Goal: Check status: Check status

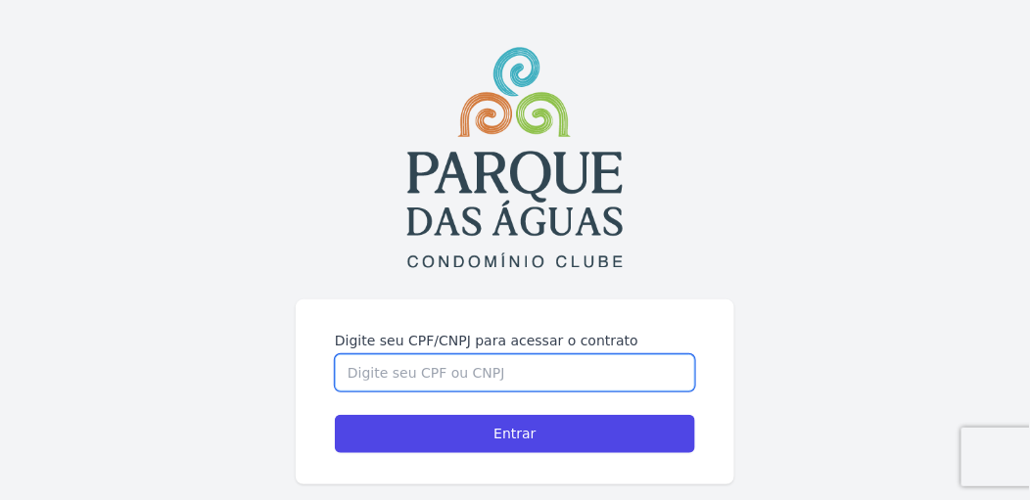
click at [343, 368] on input "Digite seu CPF/CNPJ para acessar o contrato" at bounding box center [515, 372] width 360 height 37
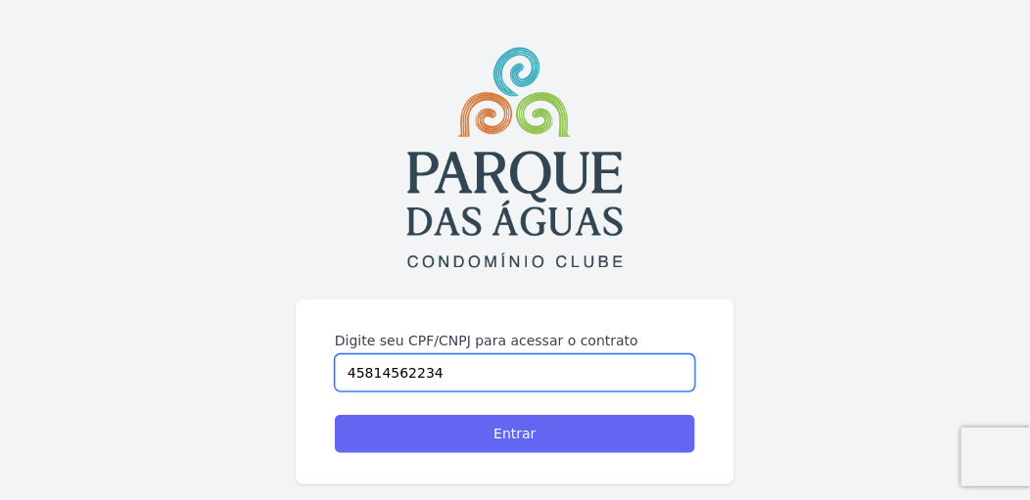
type input "45814562234"
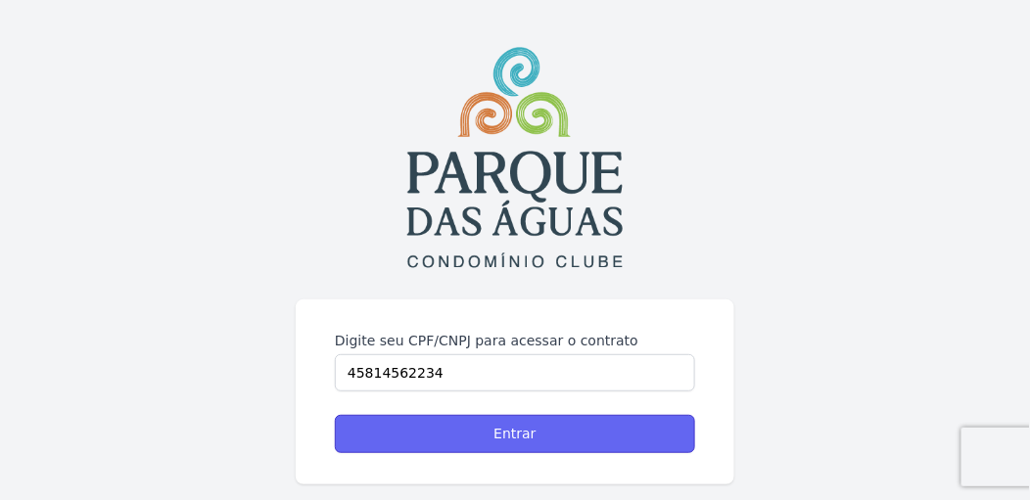
click at [506, 437] on input "Entrar" at bounding box center [515, 434] width 360 height 38
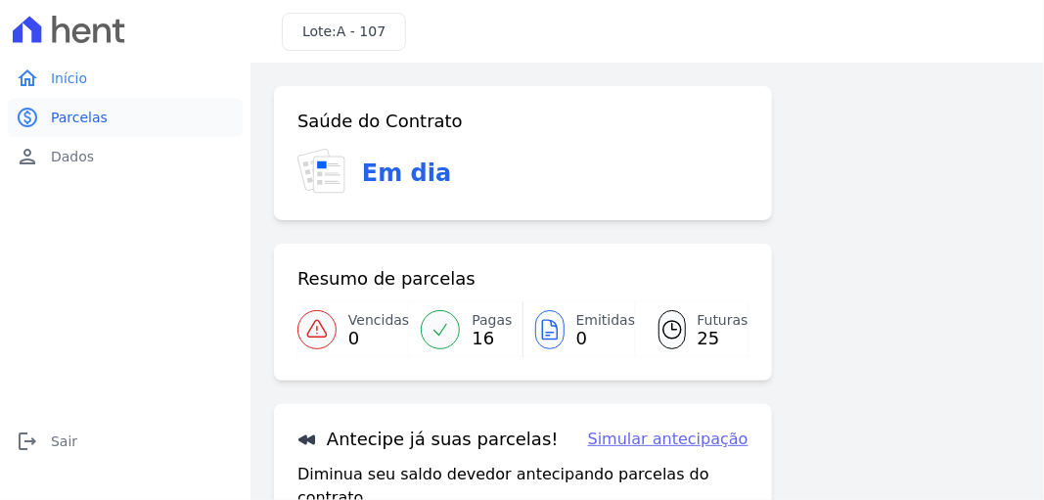
click at [78, 112] on span "Parcelas" at bounding box center [79, 118] width 57 height 20
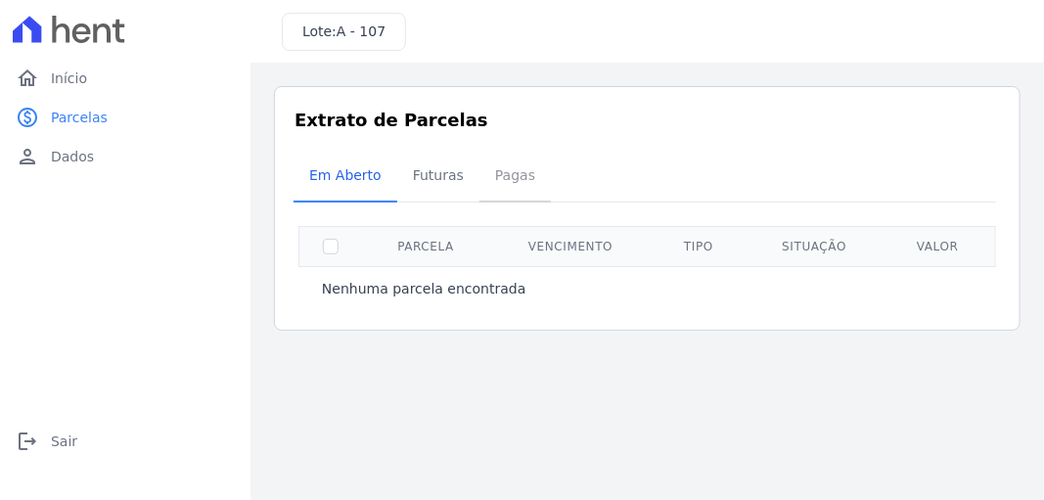
click at [503, 176] on span "Pagas" at bounding box center [515, 175] width 64 height 39
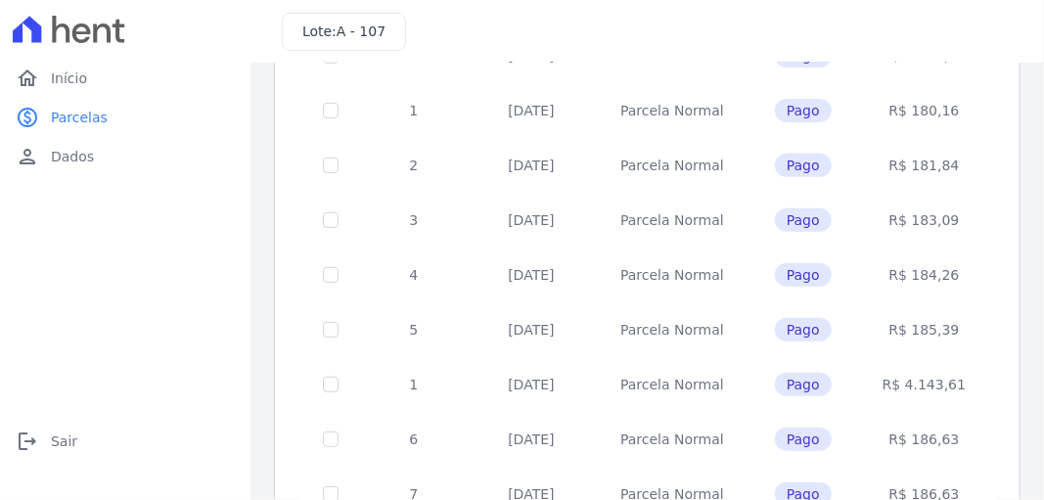
scroll to position [254, 0]
drag, startPoint x: 381, startPoint y: 103, endPoint x: 741, endPoint y: 239, distance: 385.0
click at [748, 239] on td "Pago" at bounding box center [804, 220] width 112 height 55
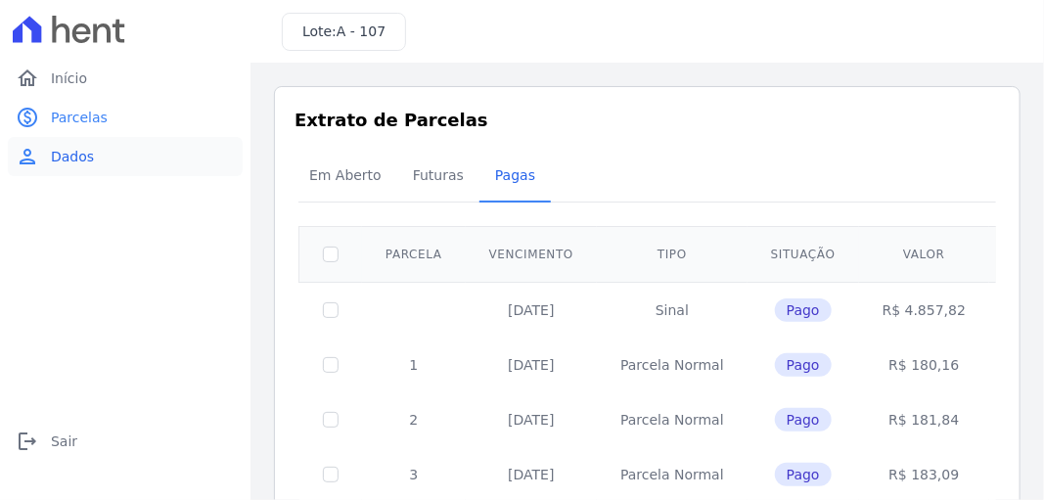
click at [56, 155] on span "Dados" at bounding box center [72, 157] width 43 height 20
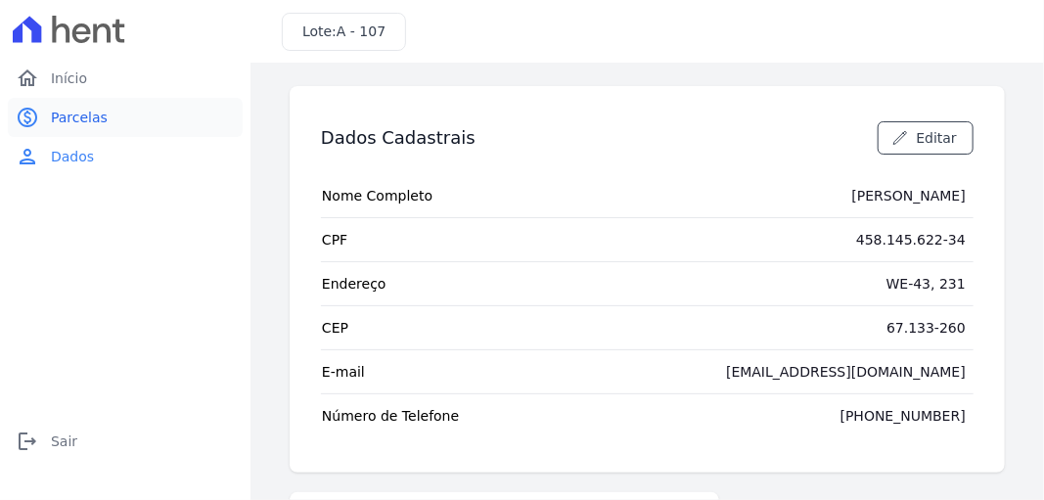
click at [75, 114] on span "Parcelas" at bounding box center [79, 118] width 57 height 20
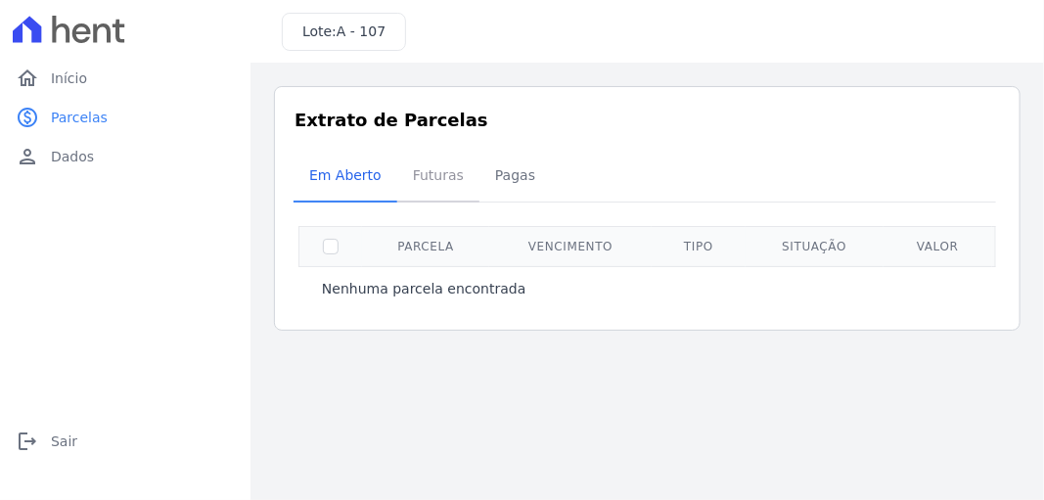
click at [438, 175] on span "Futuras" at bounding box center [438, 175] width 74 height 39
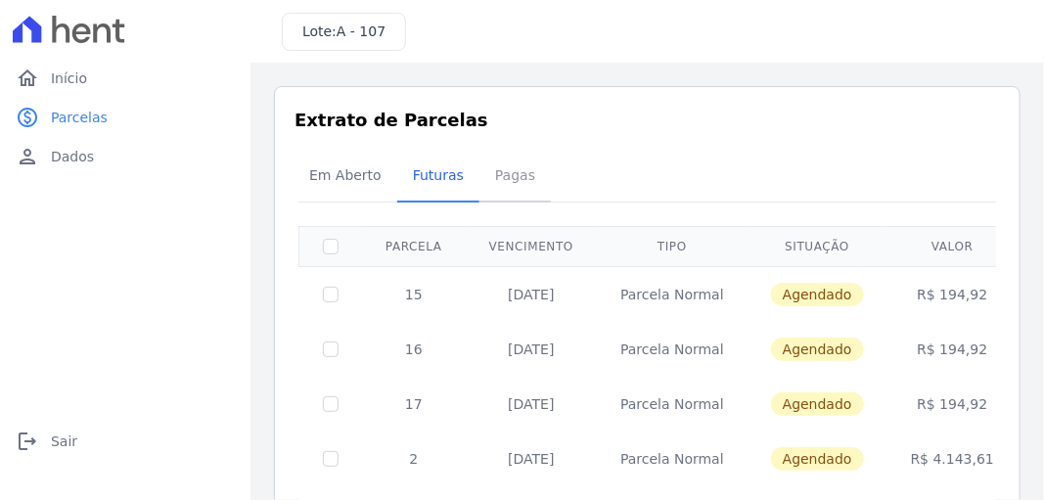
click at [506, 175] on span "Pagas" at bounding box center [515, 175] width 64 height 39
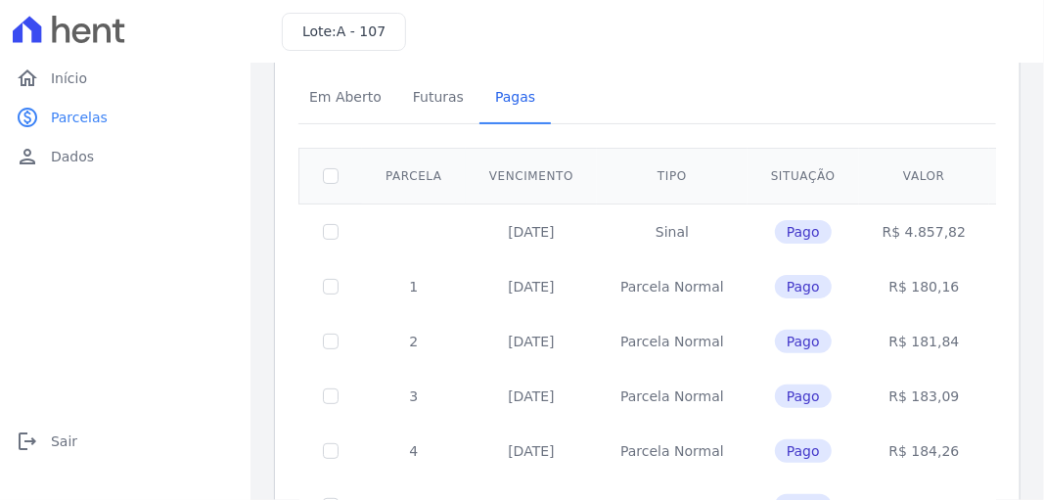
scroll to position [196, 0]
